Goal: Find specific page/section: Find specific page/section

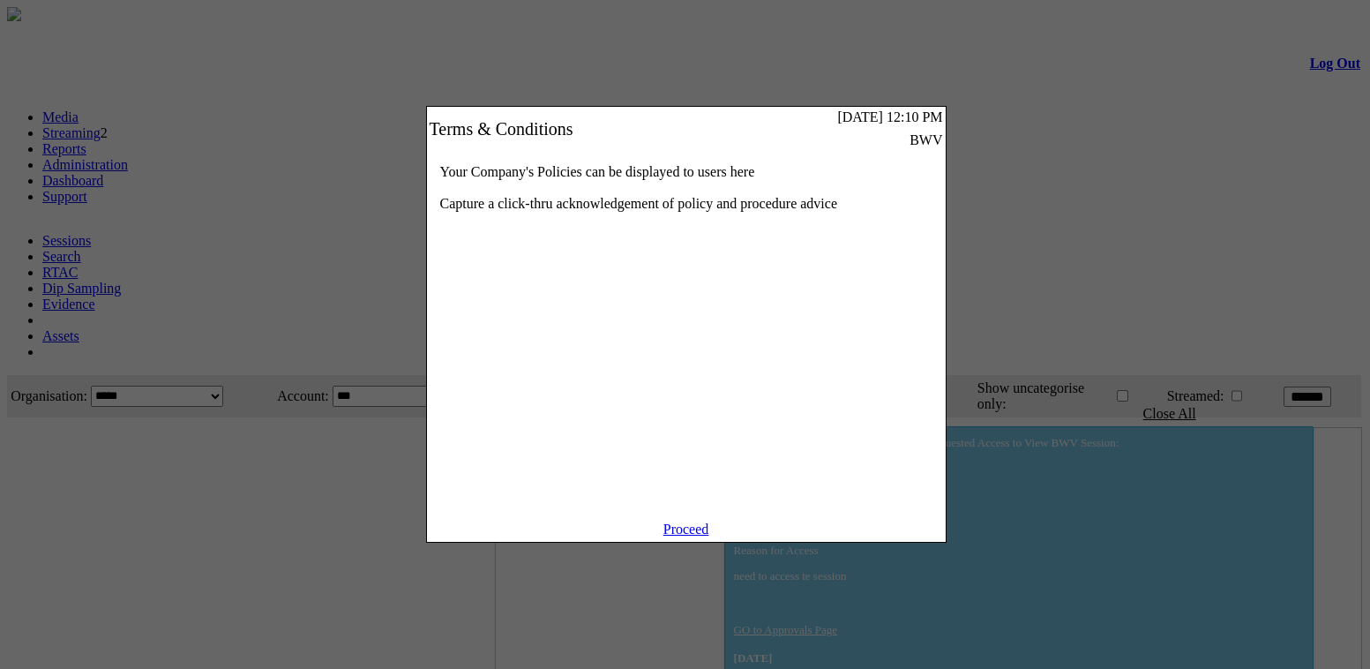
click at [690, 536] on link "Proceed" at bounding box center [686, 528] width 46 height 15
click at [702, 536] on link "Proceed" at bounding box center [686, 528] width 46 height 15
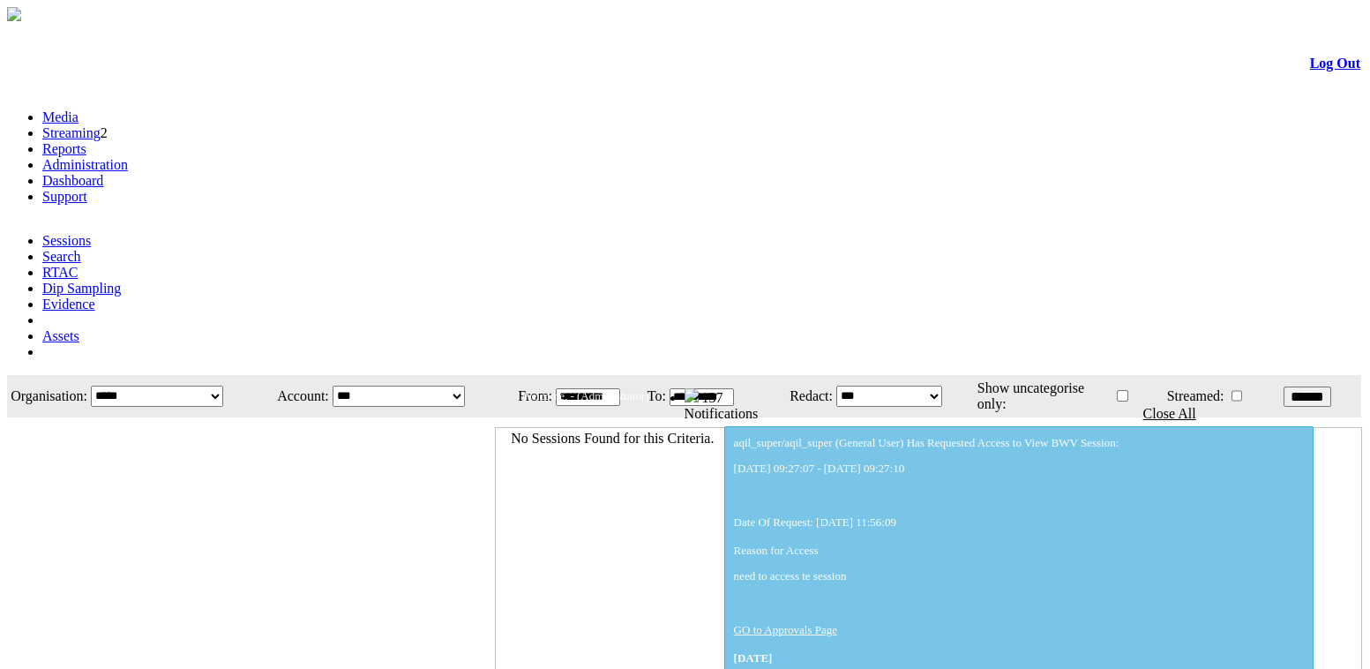
click at [128, 157] on link "Administration" at bounding box center [85, 164] width 86 height 15
